Goal: Task Accomplishment & Management: Complete application form

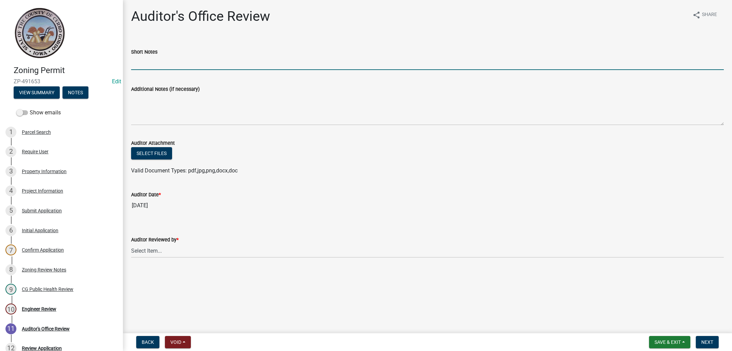
click at [161, 64] on input "Short Notes" at bounding box center [427, 63] width 592 height 14
type input "DD53"
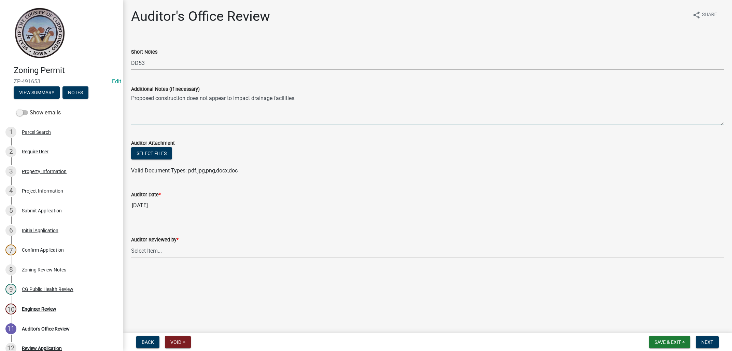
type textarea "Proposed construction does not appear to impact drainage facilities."
click at [131, 244] on select "Select Item... [PERSON_NAME] [PERSON_NAME]" at bounding box center [427, 251] width 592 height 14
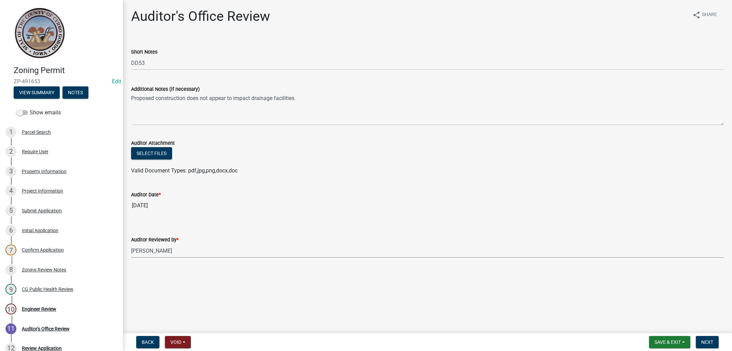
click option "[PERSON_NAME]" at bounding box center [0, 0] width 0 height 0
select select "22825c6f-7911-45a8-a3f0-e7c66663f32a"
click at [394, 297] on main "Auditor's Office Review share Share Short Notes DD53 Additional Notes (if neces…" at bounding box center [427, 165] width 609 height 330
click at [709, 341] on span "Next" at bounding box center [707, 341] width 12 height 5
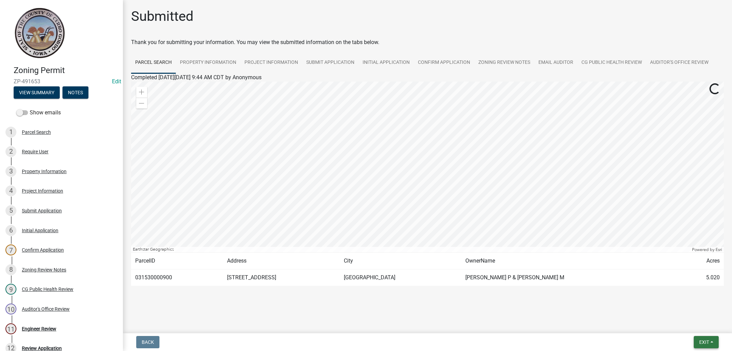
click at [703, 340] on span "Exit" at bounding box center [704, 341] width 10 height 5
click at [693, 326] on button "Save & Exit" at bounding box center [691, 324] width 55 height 16
